Goal: Browse casually: Explore the website without a specific task or goal

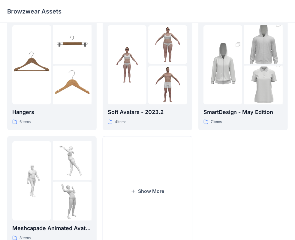
scroll to position [149, 0]
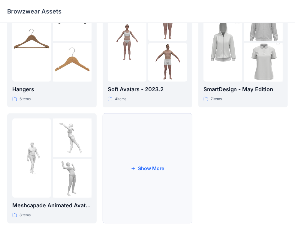
click at [133, 169] on icon "button" at bounding box center [133, 168] width 3 height 3
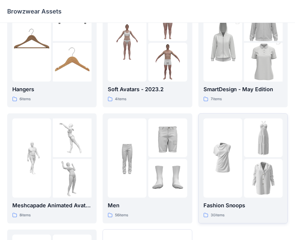
click at [214, 214] on p "30 items" at bounding box center [218, 215] width 14 height 6
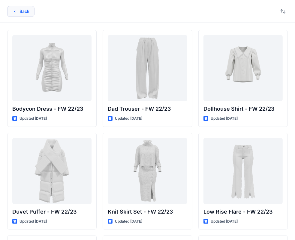
click at [13, 12] on icon "button" at bounding box center [14, 11] width 5 height 5
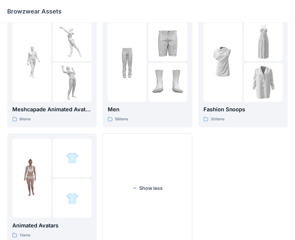
scroll to position [205, 0]
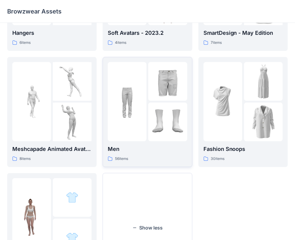
click at [127, 148] on p "Men" at bounding box center [147, 149] width 79 height 8
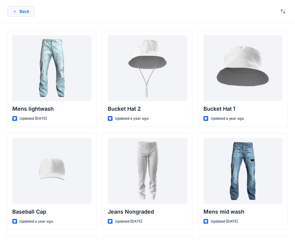
click at [13, 11] on icon "button" at bounding box center [14, 11] width 5 height 5
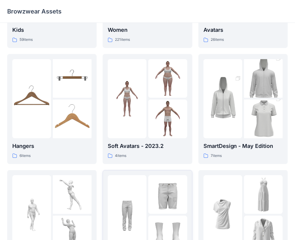
scroll to position [85, 0]
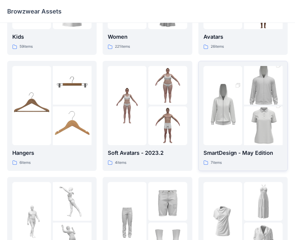
click at [239, 123] on img at bounding box center [222, 105] width 39 height 58
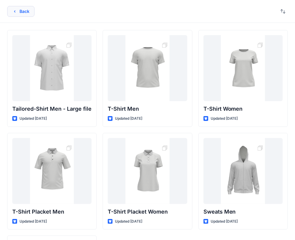
click at [13, 11] on icon "button" at bounding box center [14, 11] width 5 height 5
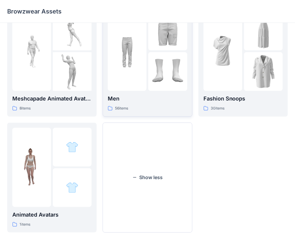
scroll to position [265, 0]
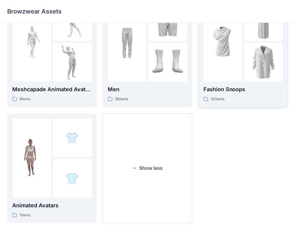
click at [213, 98] on p "30 items" at bounding box center [218, 99] width 14 height 6
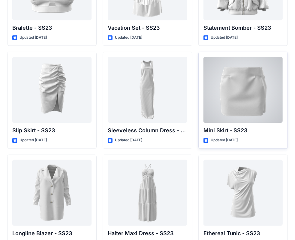
scroll to position [817, 0]
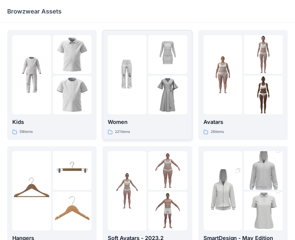
click at [140, 79] on img at bounding box center [127, 74] width 39 height 39
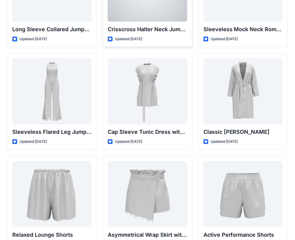
scroll to position [1314, 0]
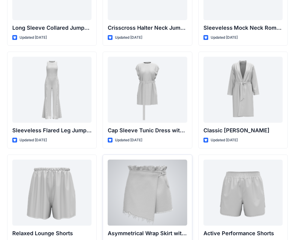
click at [150, 179] on div at bounding box center [147, 193] width 79 height 66
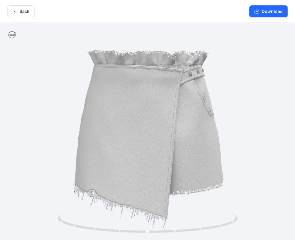
drag, startPoint x: 268, startPoint y: 10, endPoint x: 272, endPoint y: 17, distance: 8.7
click at [268, 10] on button "Download" at bounding box center [268, 11] width 38 height 12
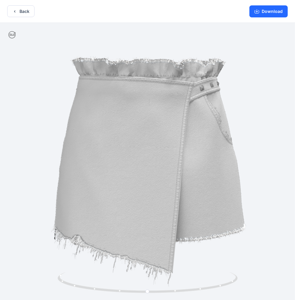
click at [221, 210] on div at bounding box center [147, 162] width 295 height 278
click at [21, 12] on button "Back" at bounding box center [20, 11] width 27 height 12
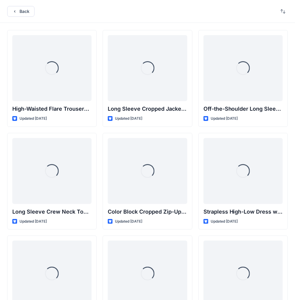
scroll to position [1314, 0]
